Goal: Information Seeking & Learning: Learn about a topic

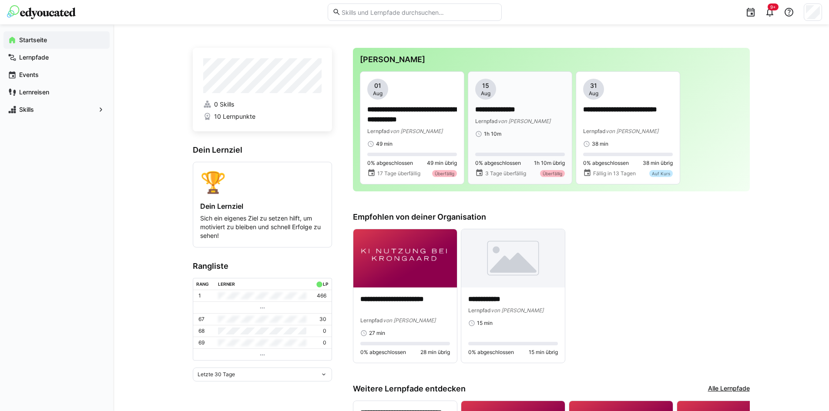
click at [517, 121] on span "[PERSON_NAME]" at bounding box center [524, 121] width 53 height 7
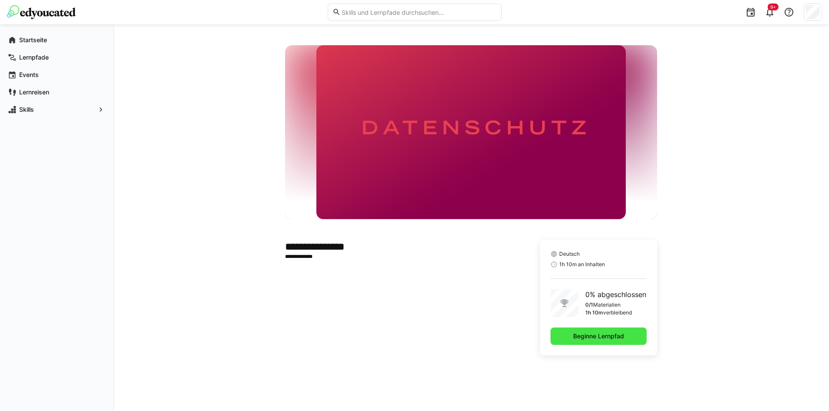
click at [608, 332] on span "Beginne Lernpfad" at bounding box center [599, 336] width 54 height 9
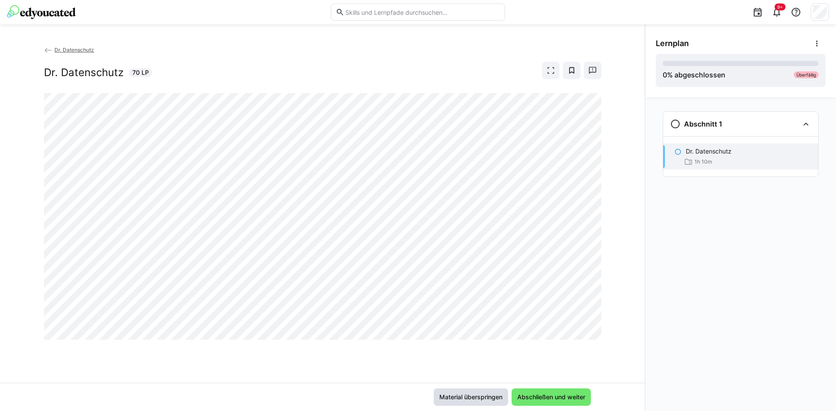
click at [488, 402] on span "Material überspringen" at bounding box center [471, 397] width 74 height 17
click at [542, 395] on span "Abschließen und weiter" at bounding box center [551, 397] width 71 height 9
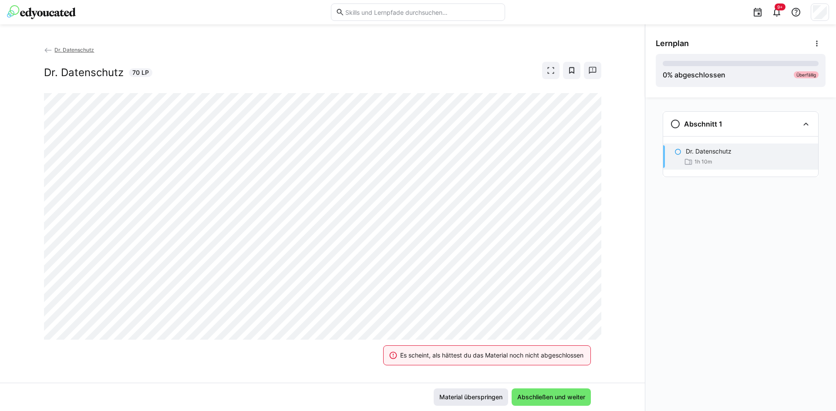
click at [477, 397] on span "Material überspringen" at bounding box center [471, 397] width 66 height 9
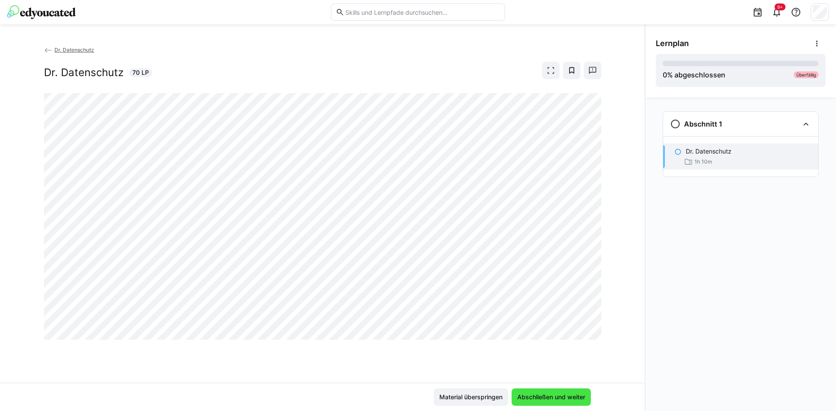
click at [539, 405] on span "Abschließen und weiter" at bounding box center [550, 397] width 79 height 17
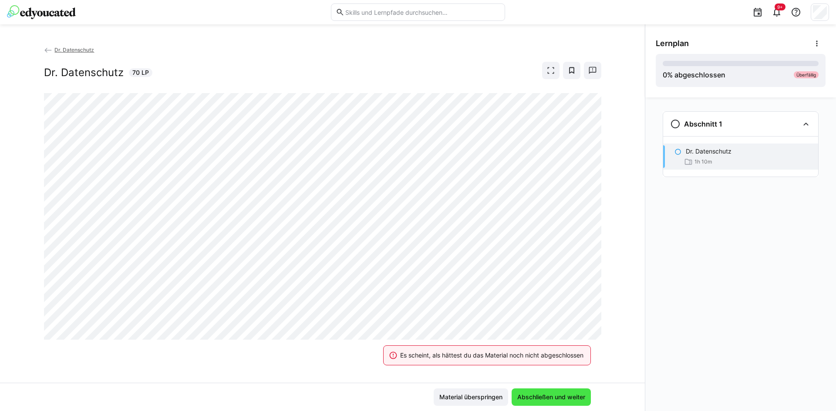
click at [528, 399] on span "Abschließen und weiter" at bounding box center [551, 397] width 71 height 9
click at [530, 398] on span "Abschließen und weiter" at bounding box center [551, 397] width 71 height 9
click at [531, 399] on span "Abschließen und weiter" at bounding box center [551, 397] width 71 height 9
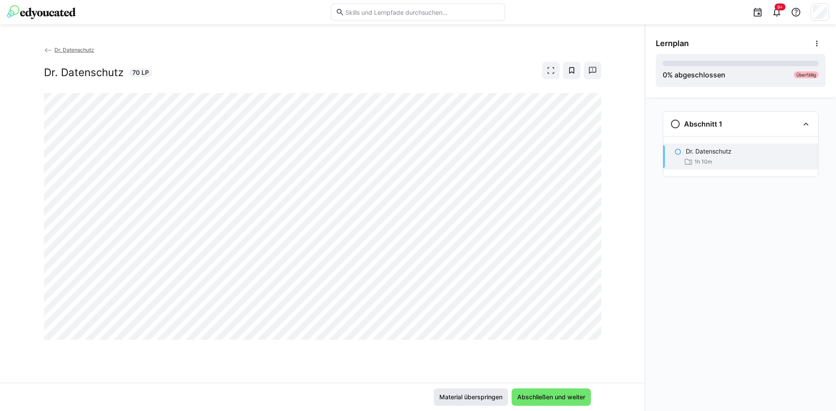
click at [454, 394] on span "Material überspringen" at bounding box center [471, 397] width 66 height 9
click at [463, 400] on span "Material überspringen" at bounding box center [471, 397] width 66 height 9
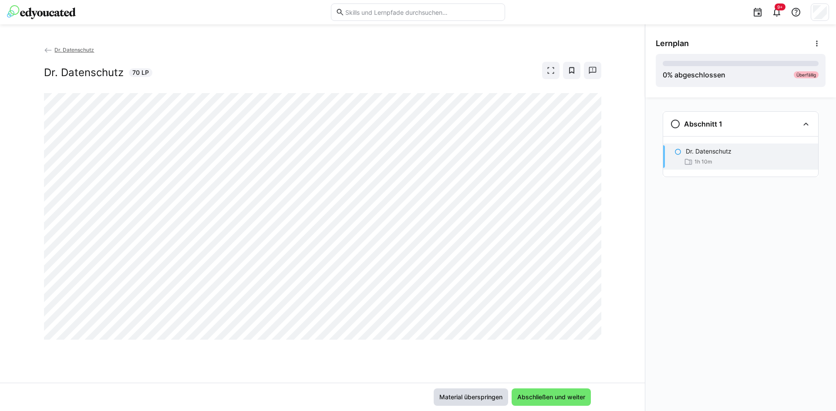
click at [463, 400] on span "Material überspringen" at bounding box center [471, 397] width 66 height 9
click at [671, 129] on eds-icon at bounding box center [675, 124] width 10 height 10
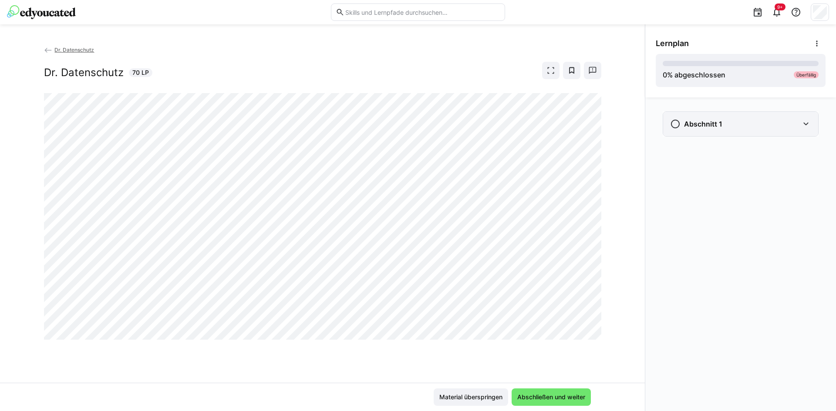
click at [705, 130] on div "Abschnitt 1" at bounding box center [740, 124] width 155 height 24
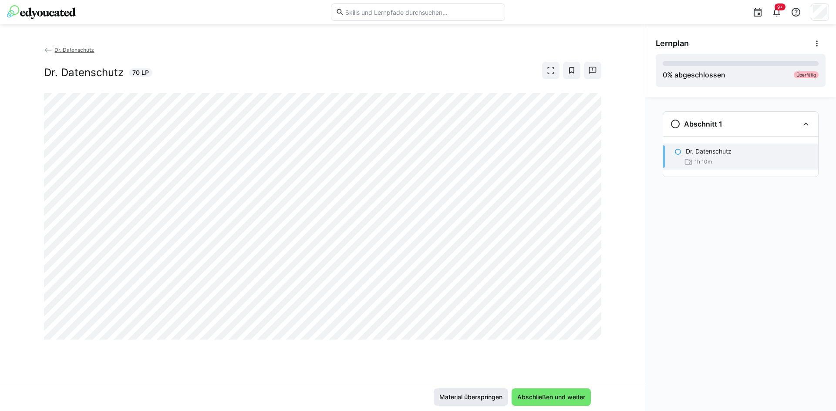
click at [482, 397] on span "Material überspringen" at bounding box center [471, 397] width 66 height 9
click at [558, 388] on div "Material überspringen Abschließen und weiter" at bounding box center [322, 397] width 645 height 28
click at [558, 392] on span "Abschließen und weiter" at bounding box center [550, 397] width 79 height 17
click at [482, 393] on span "Material überspringen" at bounding box center [471, 397] width 74 height 17
click at [464, 400] on span "Material überspringen" at bounding box center [471, 397] width 66 height 9
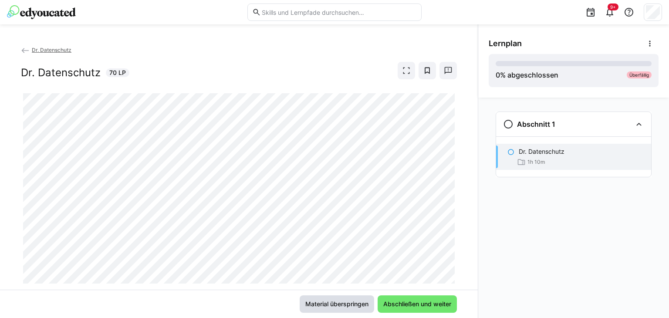
click at [343, 307] on span "Material überspringen" at bounding box center [337, 303] width 66 height 9
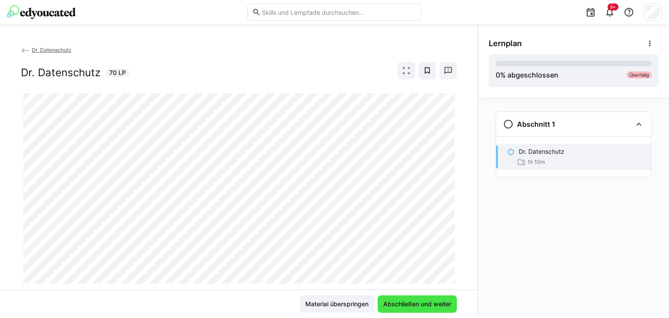
click at [422, 302] on span "Abschließen und weiter" at bounding box center [417, 303] width 71 height 9
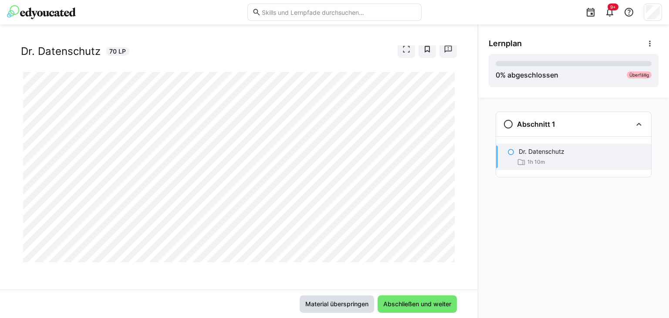
click at [343, 302] on span "Material überspringen" at bounding box center [337, 303] width 66 height 9
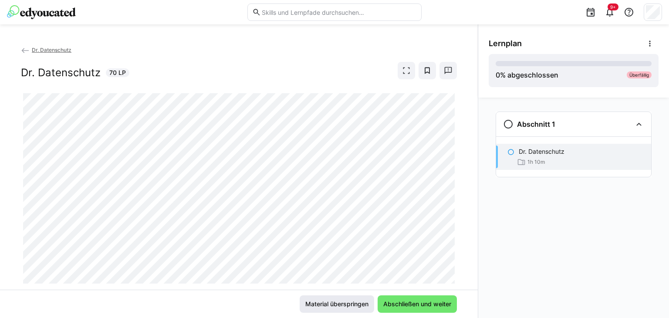
scroll to position [21, 0]
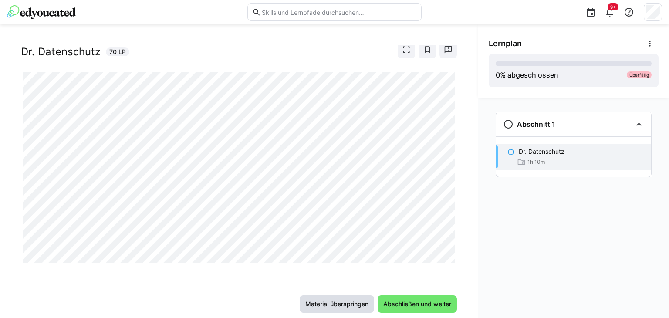
click at [339, 303] on span "Material überspringen" at bounding box center [337, 303] width 66 height 9
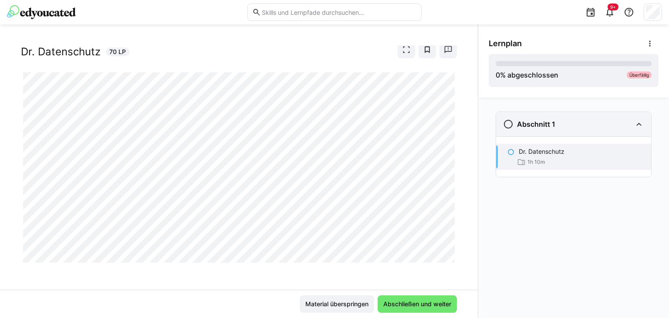
click at [509, 124] on eds-icon at bounding box center [508, 124] width 10 height 10
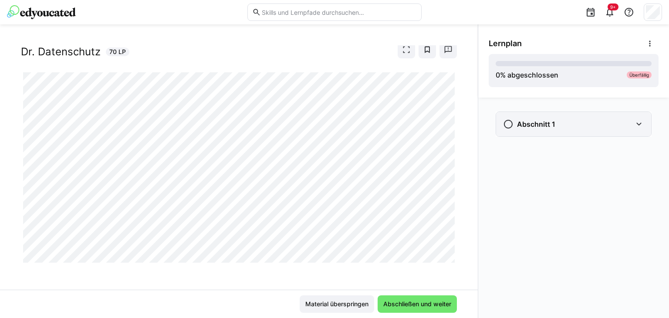
click at [509, 124] on eds-icon at bounding box center [508, 124] width 10 height 10
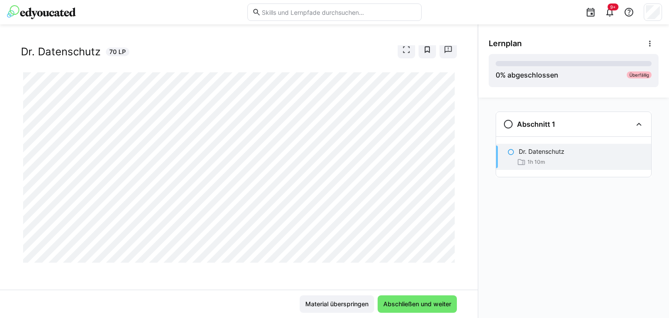
click at [510, 151] on eds-icon at bounding box center [510, 151] width 7 height 7
click at [344, 306] on span "Material überspringen" at bounding box center [337, 303] width 66 height 9
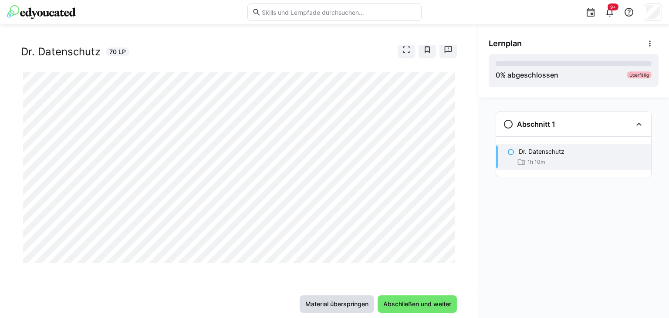
click at [342, 302] on span "Material überspringen" at bounding box center [337, 303] width 66 height 9
click at [348, 303] on span "Material überspringen" at bounding box center [337, 303] width 66 height 9
click at [336, 301] on span "Material überspringen" at bounding box center [337, 303] width 66 height 9
click at [340, 306] on span "Material überspringen" at bounding box center [337, 303] width 66 height 9
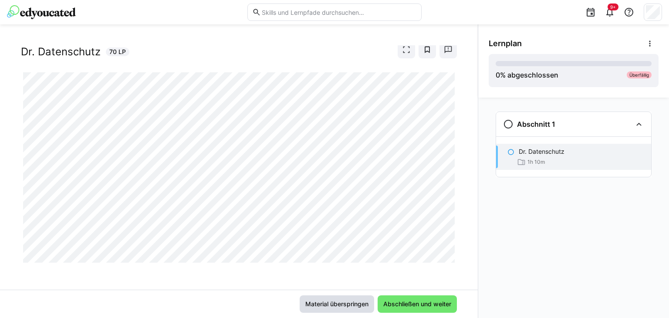
click at [340, 306] on span "Material überspringen" at bounding box center [337, 303] width 66 height 9
click at [327, 300] on span "Material überspringen" at bounding box center [337, 303] width 66 height 9
click at [361, 304] on span "Material überspringen" at bounding box center [337, 303] width 66 height 9
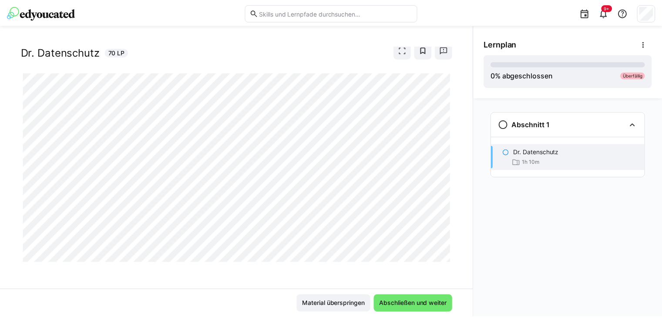
scroll to position [21, 0]
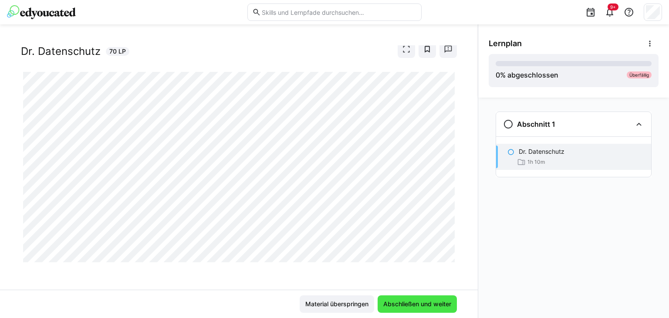
click at [425, 302] on span "Abschließen und weiter" at bounding box center [417, 303] width 71 height 9
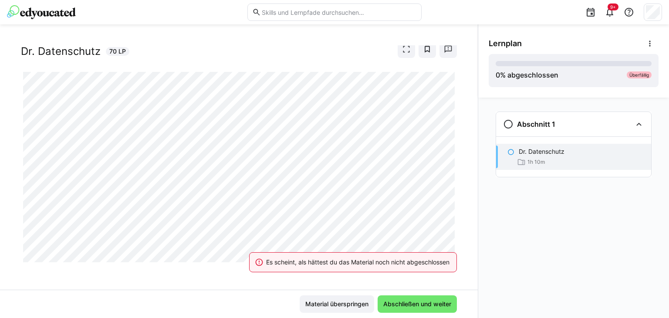
click at [364, 316] on div "Es scheint, als hättest du das Material noch nicht abgeschlossen Material übers…" at bounding box center [239, 303] width 478 height 28
click at [341, 302] on span "Material überspringen" at bounding box center [337, 303] width 66 height 9
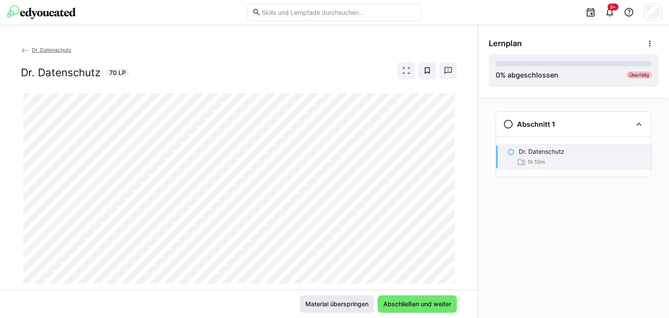
click at [323, 307] on span "Material überspringen" at bounding box center [337, 303] width 66 height 9
click at [330, 309] on span "Material überspringen" at bounding box center [336, 303] width 74 height 17
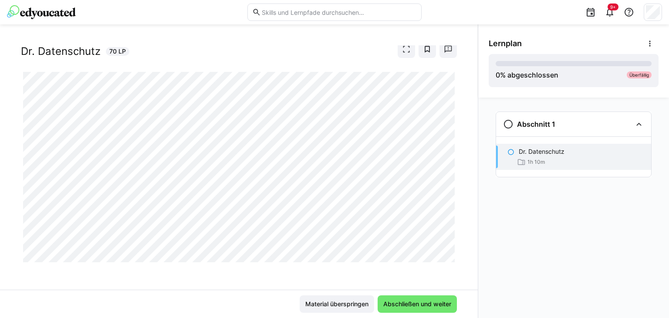
scroll to position [21, 0]
click at [337, 305] on span "Material überspringen" at bounding box center [337, 303] width 66 height 9
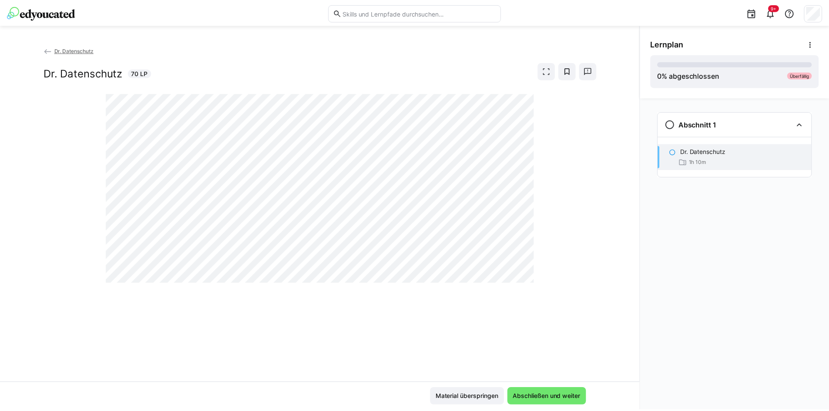
scroll to position [0, 0]
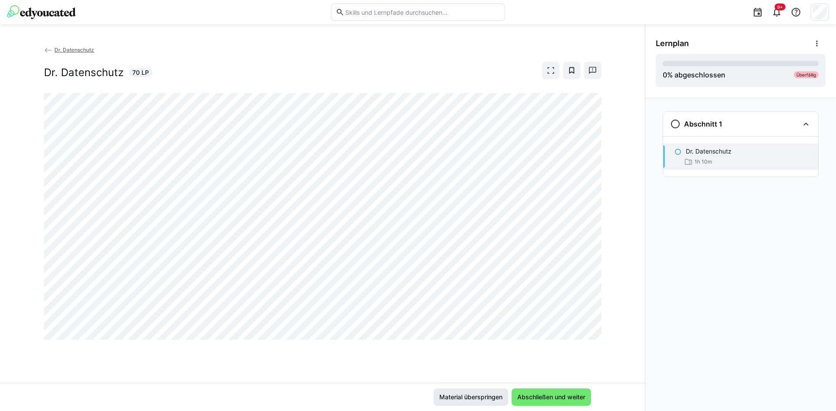
click at [479, 392] on span "Material überspringen" at bounding box center [471, 397] width 74 height 17
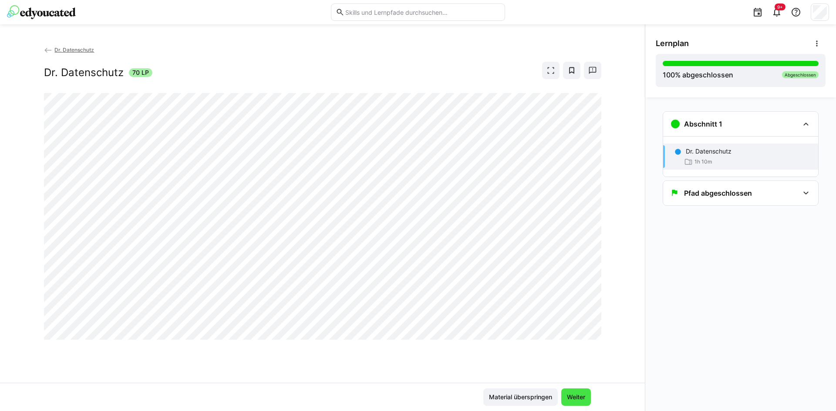
click at [572, 398] on span "Weiter" at bounding box center [575, 397] width 21 height 9
click at [572, 403] on span "Weiter" at bounding box center [576, 397] width 30 height 17
click at [582, 400] on span "Weiter" at bounding box center [575, 397] width 21 height 9
click at [44, 45] on div "Dr. Datenschutz Dr. Datenschutz 70 LP Material überspringen Weiter" at bounding box center [322, 217] width 645 height 387
click at [48, 48] on eds-icon at bounding box center [48, 50] width 9 height 9
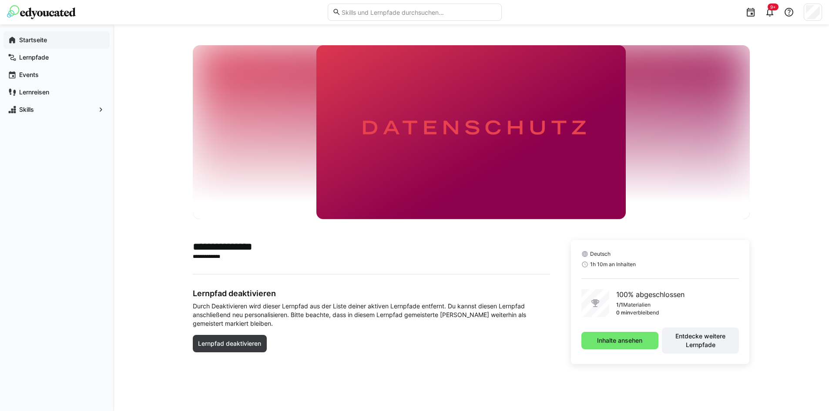
click at [0, 0] on app-navigation-label "Startseite" at bounding box center [0, 0] width 0 height 0
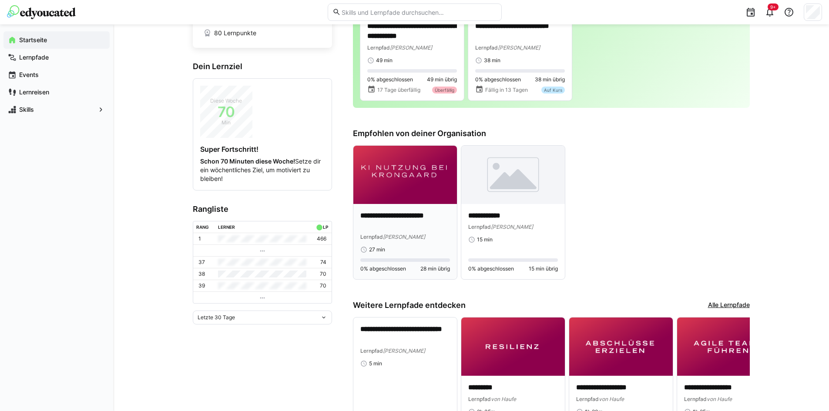
scroll to position [87, 0]
